Goal: Book appointment/travel/reservation

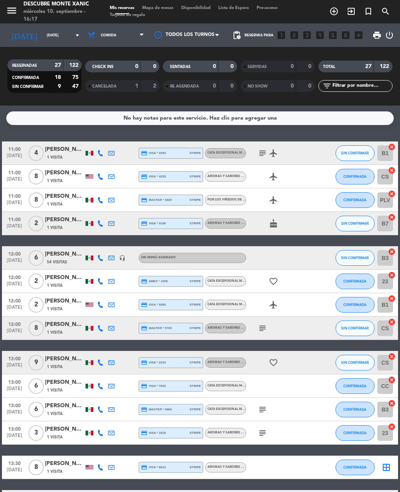
click at [61, 34] on input "[DATE]" at bounding box center [68, 35] width 51 height 12
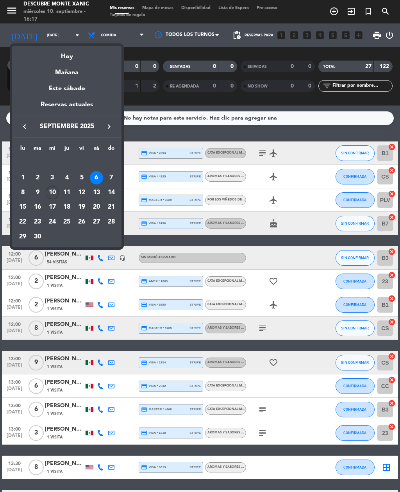
click at [97, 225] on div "27" at bounding box center [96, 221] width 13 height 13
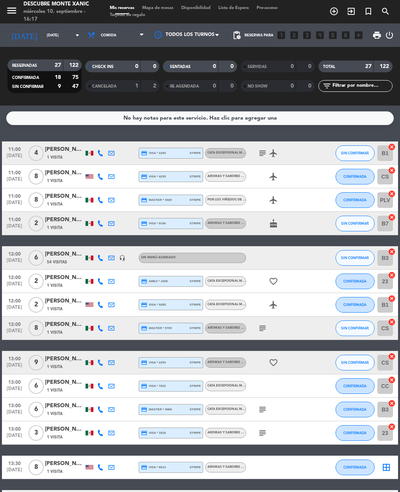
type input "[DATE]"
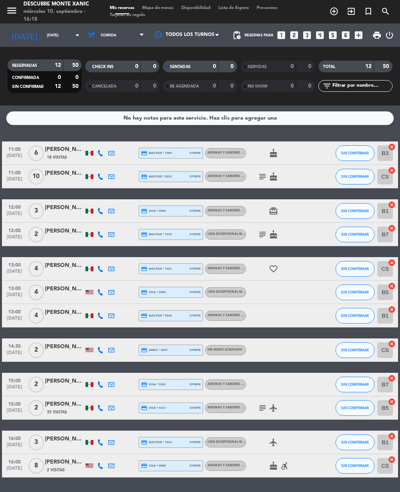
click at [332, 7] on icon "add_circle_outline" at bounding box center [333, 11] width 9 height 9
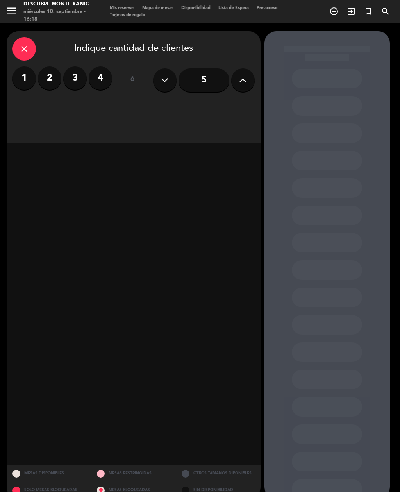
click at [245, 82] on icon at bounding box center [242, 80] width 7 height 12
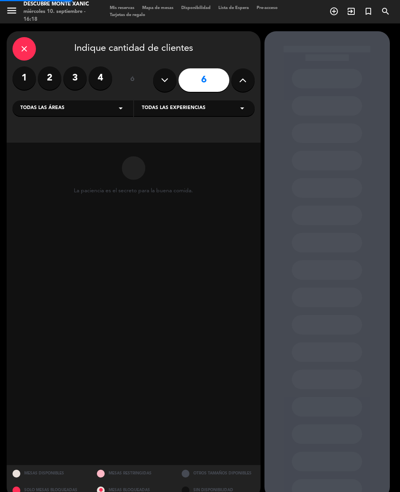
click at [242, 81] on icon at bounding box center [242, 80] width 7 height 12
type input "7"
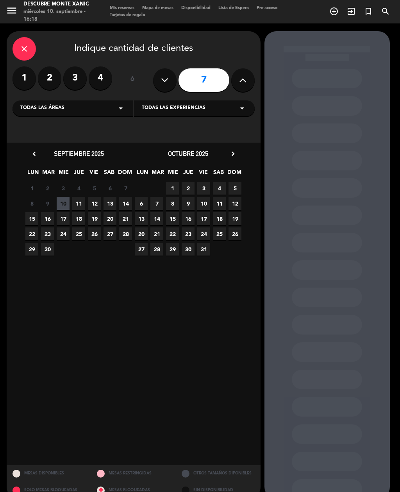
click at [93, 207] on span "12" at bounding box center [94, 203] width 13 height 13
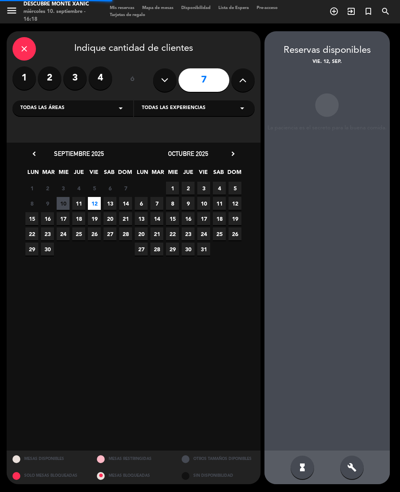
scroll to position [25, 0]
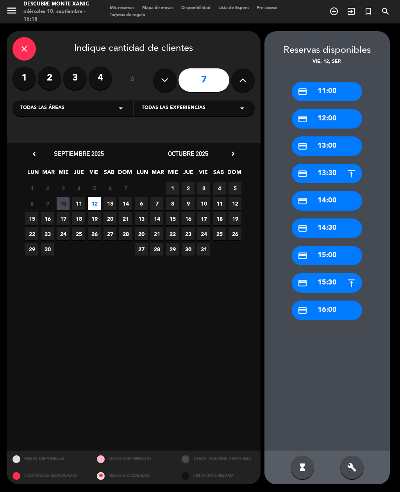
click at [110, 227] on span "27" at bounding box center [110, 233] width 13 height 13
click at [342, 82] on div "credit_card 11:00" at bounding box center [327, 92] width 70 height 20
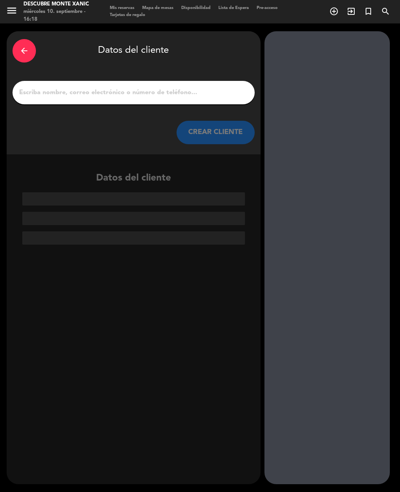
click at [204, 87] on input "1" at bounding box center [133, 92] width 231 height 11
click at [23, 39] on div "arrow_back" at bounding box center [24, 50] width 23 height 23
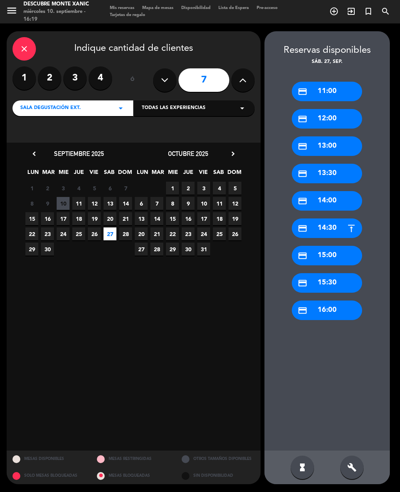
click at [340, 191] on div "credit_card 14:00" at bounding box center [327, 201] width 70 height 20
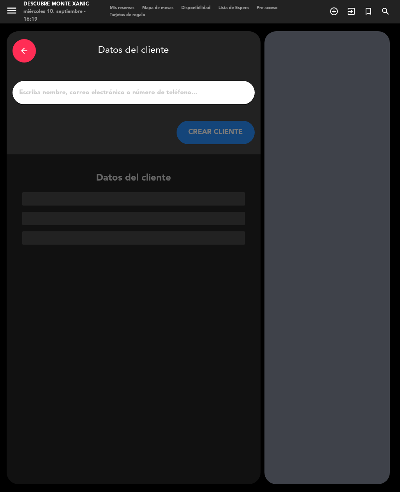
click at [138, 87] on input "1" at bounding box center [133, 92] width 231 height 11
click at [28, 46] on icon "arrow_back" at bounding box center [24, 50] width 9 height 9
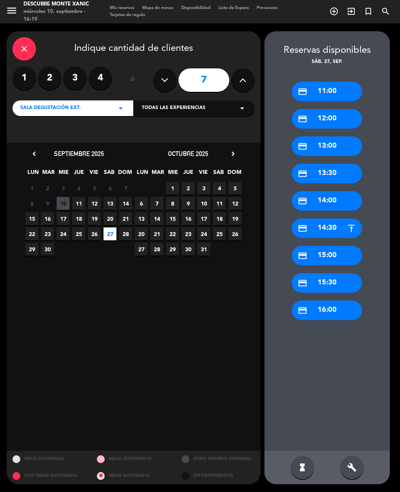
click at [346, 246] on div "credit_card 15:00" at bounding box center [327, 256] width 70 height 20
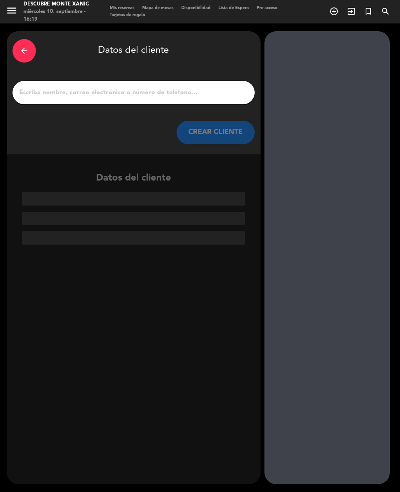
click at [154, 87] on input "1" at bounding box center [133, 92] width 231 height 11
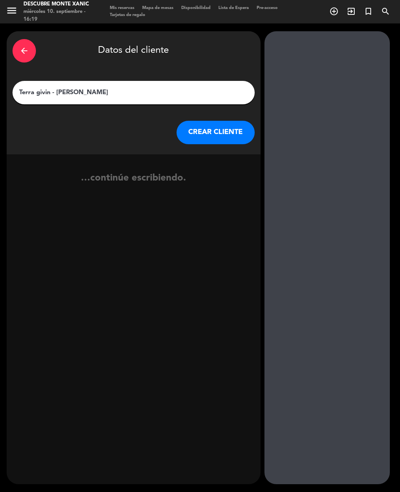
type input "Terra givin - [PERSON_NAME]"
click at [212, 121] on button "CREAR CLIENTE" at bounding box center [216, 132] width 78 height 23
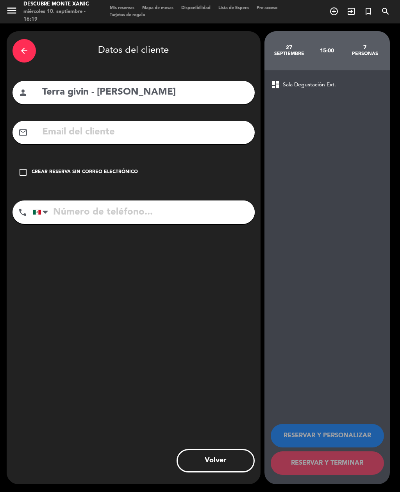
click at [66, 168] on div "Crear reserva sin correo electrónico" at bounding box center [85, 172] width 106 height 8
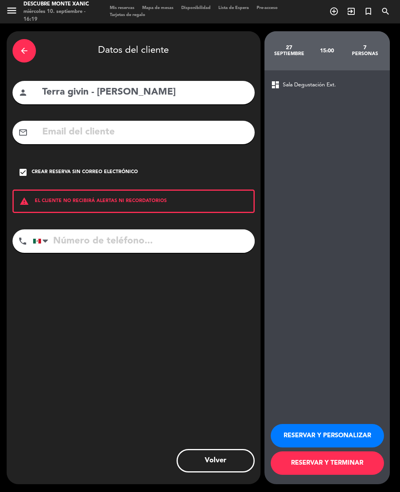
click at [345, 435] on button "RESERVAR Y PERSONALIZAR" at bounding box center [327, 435] width 113 height 23
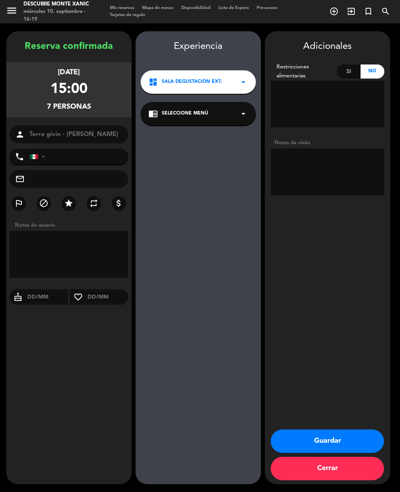
click at [335, 148] on textarea at bounding box center [328, 171] width 114 height 47
type textarea "Llegan a las 2;00 pm"
click at [236, 70] on div "dashboard Sala Degustación Ext. arrow_drop_down" at bounding box center [198, 81] width 115 height 23
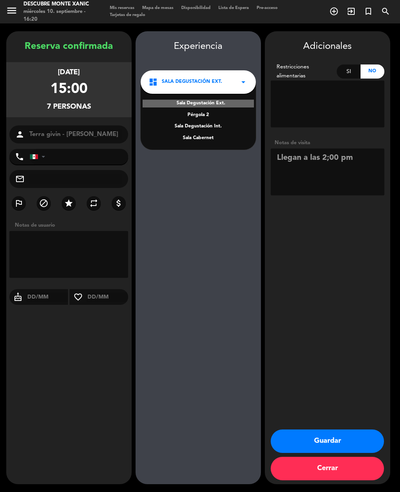
click at [234, 175] on div "Experiencia dashboard Sala Degustación Ext. arrow_drop_down Sala Degustación Ex…" at bounding box center [198, 265] width 125 height 453
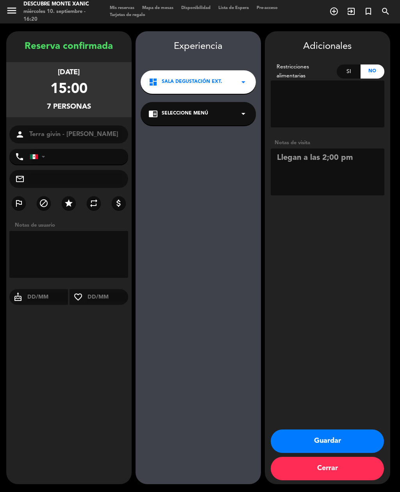
click at [234, 102] on div "chrome_reader_mode Seleccione Menú arrow_drop_down" at bounding box center [198, 113] width 115 height 23
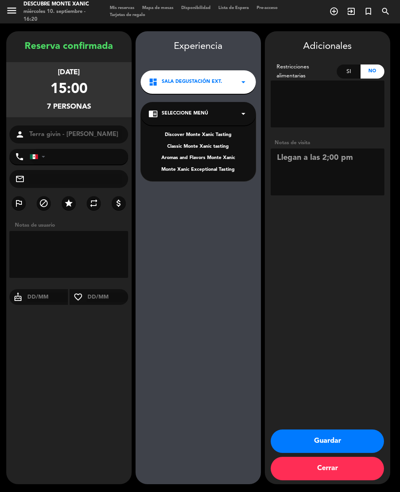
click at [244, 70] on div "dashboard Sala Degustación Ext. arrow_drop_down" at bounding box center [198, 81] width 115 height 23
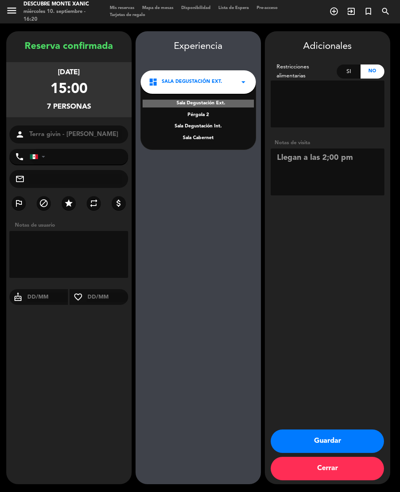
click at [338, 472] on button "Cerrar" at bounding box center [327, 468] width 113 height 23
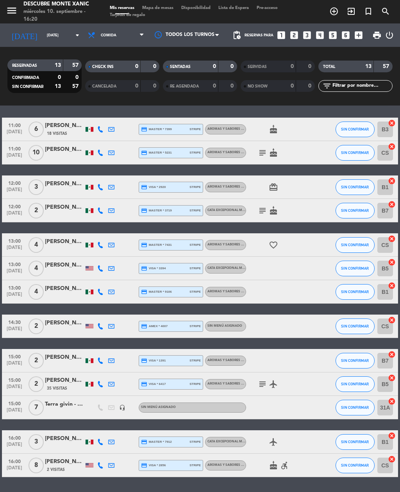
scroll to position [23, 0]
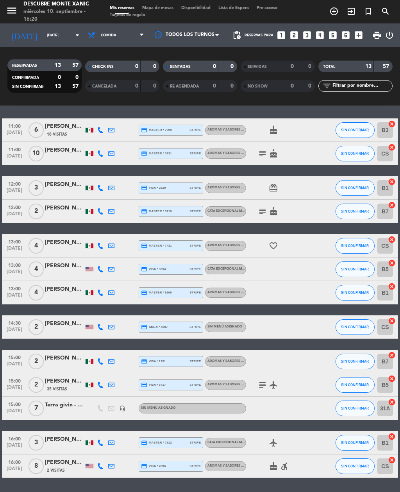
click at [74, 401] on div "Terra givin - [PERSON_NAME]" at bounding box center [64, 405] width 39 height 9
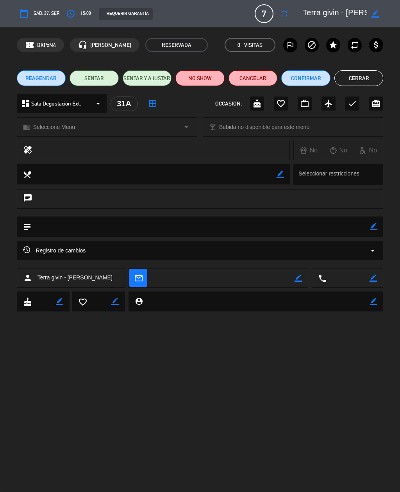
click at [261, 18] on span "7" at bounding box center [264, 13] width 19 height 19
click at [268, 13] on span "7" at bounding box center [264, 13] width 19 height 19
click at [290, 13] on button "fullscreen" at bounding box center [284, 14] width 14 height 14
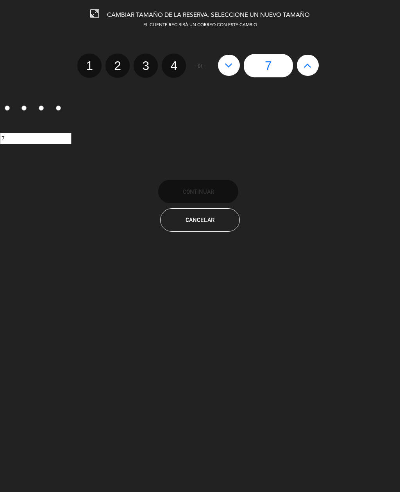
click at [307, 66] on icon at bounding box center [308, 65] width 8 height 13
type input "8"
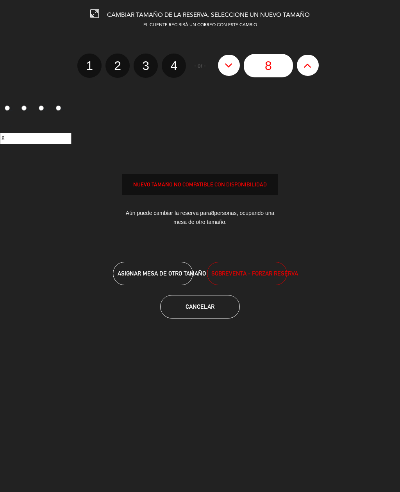
click at [310, 64] on icon at bounding box center [308, 65] width 8 height 13
type input "9"
click at [310, 65] on icon at bounding box center [308, 65] width 8 height 13
type input "10"
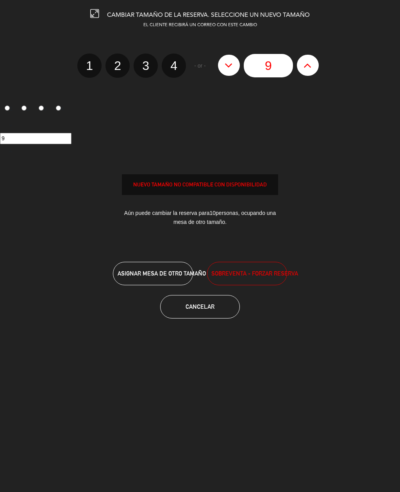
type input "10"
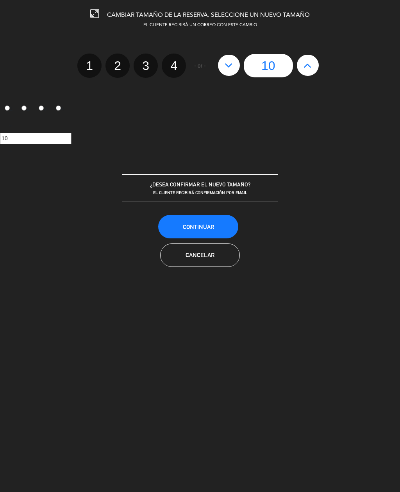
click at [310, 63] on icon at bounding box center [308, 65] width 8 height 13
type input "11"
click at [308, 64] on icon at bounding box center [308, 65] width 8 height 13
type input "12"
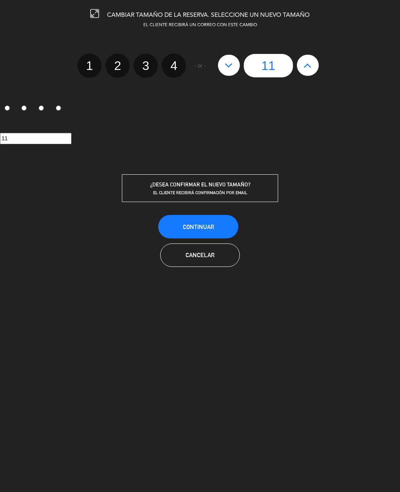
type input "12"
click at [219, 225] on button "Continuar" at bounding box center [198, 226] width 80 height 23
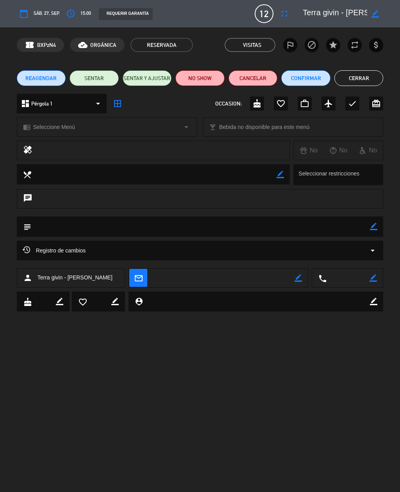
click at [179, 130] on div "chrome_reader_mode Seleccione Menú arrow_drop_down" at bounding box center [107, 127] width 180 height 19
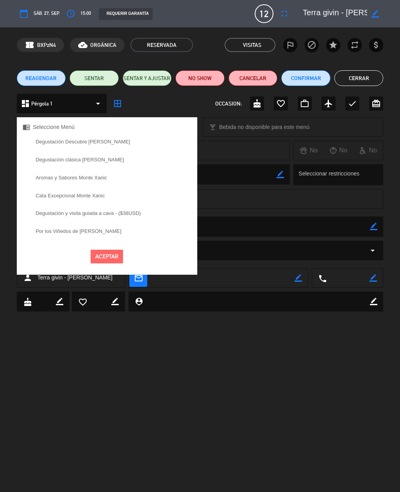
click at [93, 231] on label "Por los Viñedos de [PERSON_NAME]" at bounding box center [79, 231] width 86 height 5
click at [113, 258] on button "Aceptar" at bounding box center [107, 257] width 32 height 14
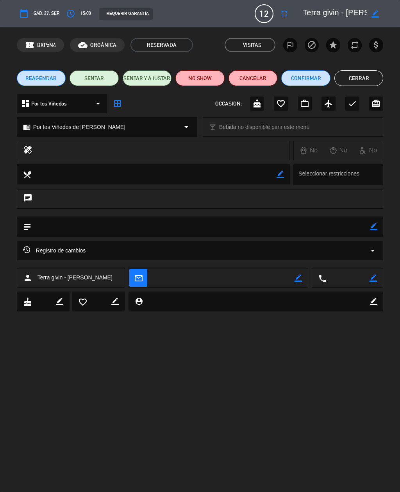
click at [282, 227] on textarea at bounding box center [200, 226] width 339 height 20
click at [372, 225] on icon "border_color" at bounding box center [373, 226] width 7 height 7
click at [268, 227] on textarea at bounding box center [200, 226] width 339 height 20
type textarea "Consumo"
click at [83, 99] on div "dashboard Por los Viñedos arrow_drop_down" at bounding box center [62, 104] width 90 height 20
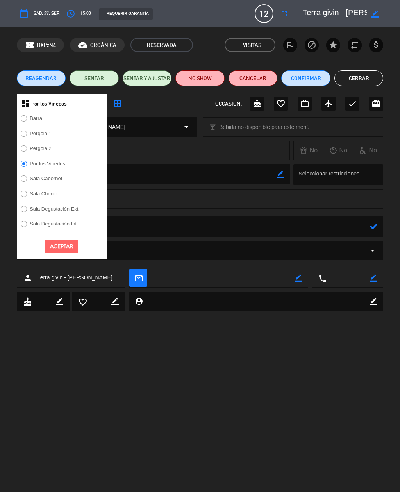
click at [29, 191] on label "Sala Chenin" at bounding box center [39, 195] width 45 height 13
click at [141, 193] on div "chat" at bounding box center [200, 199] width 367 height 20
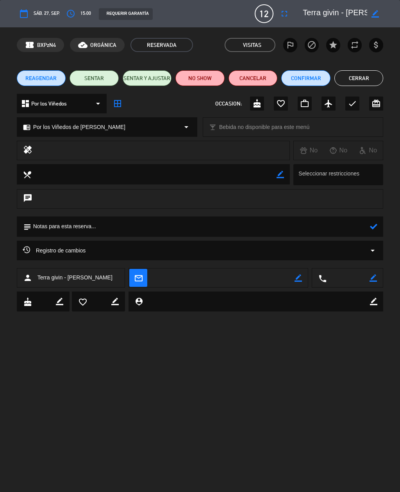
click at [89, 131] on span "Por los Viñedos de [PERSON_NAME]" at bounding box center [79, 127] width 92 height 9
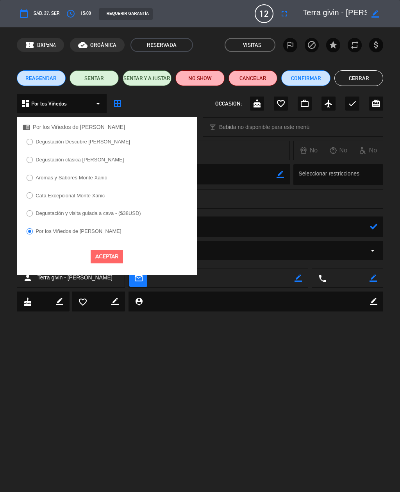
click at [30, 197] on input "Cata Excepcional Monte Xanic" at bounding box center [29, 194] width 5 height 5
radio input "true"
click at [101, 257] on button "Aceptar" at bounding box center [107, 257] width 32 height 14
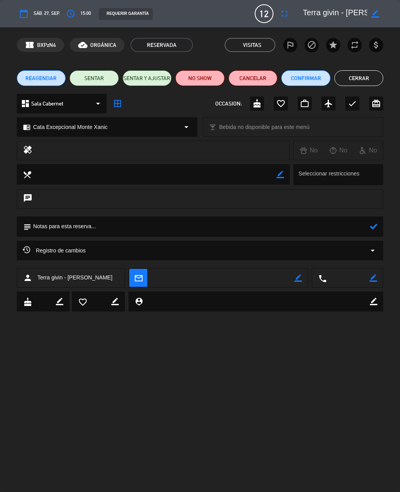
click at [160, 226] on textarea at bounding box center [200, 226] width 339 height 20
click at [376, 227] on icon at bounding box center [373, 226] width 7 height 7
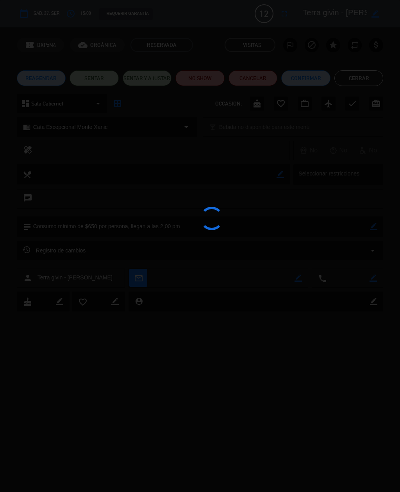
type textarea "Consumo mínimo de $650 por persona, llegan a las 2;00 pm"
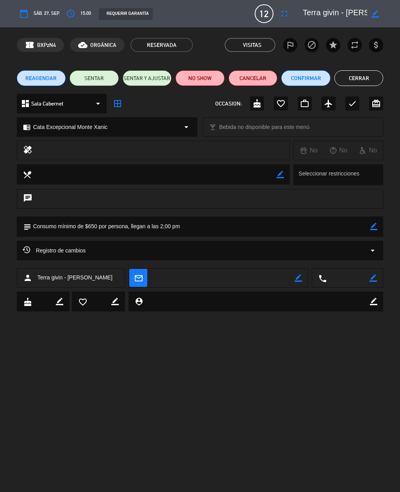
click at [365, 73] on button "Cerrar" at bounding box center [359, 78] width 49 height 16
